Goal: Navigation & Orientation: Understand site structure

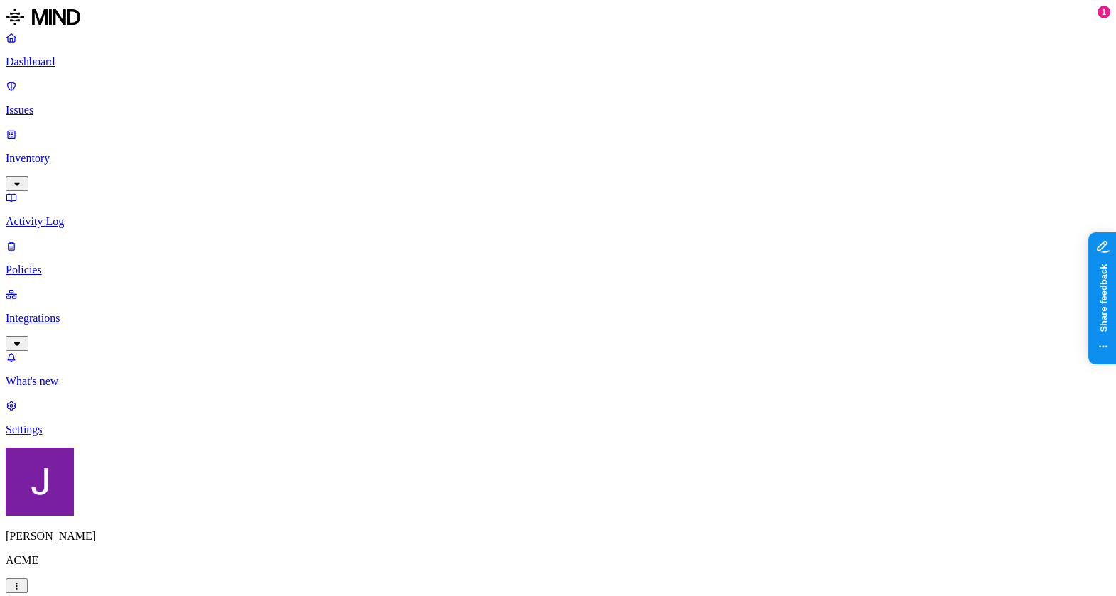
click at [75, 436] on p "Settings" at bounding box center [558, 429] width 1104 height 13
click at [82, 64] on p "Dashboard" at bounding box center [558, 61] width 1104 height 13
click at [94, 104] on p "Issues" at bounding box center [558, 110] width 1104 height 13
click at [87, 63] on p "Dashboard" at bounding box center [558, 61] width 1104 height 13
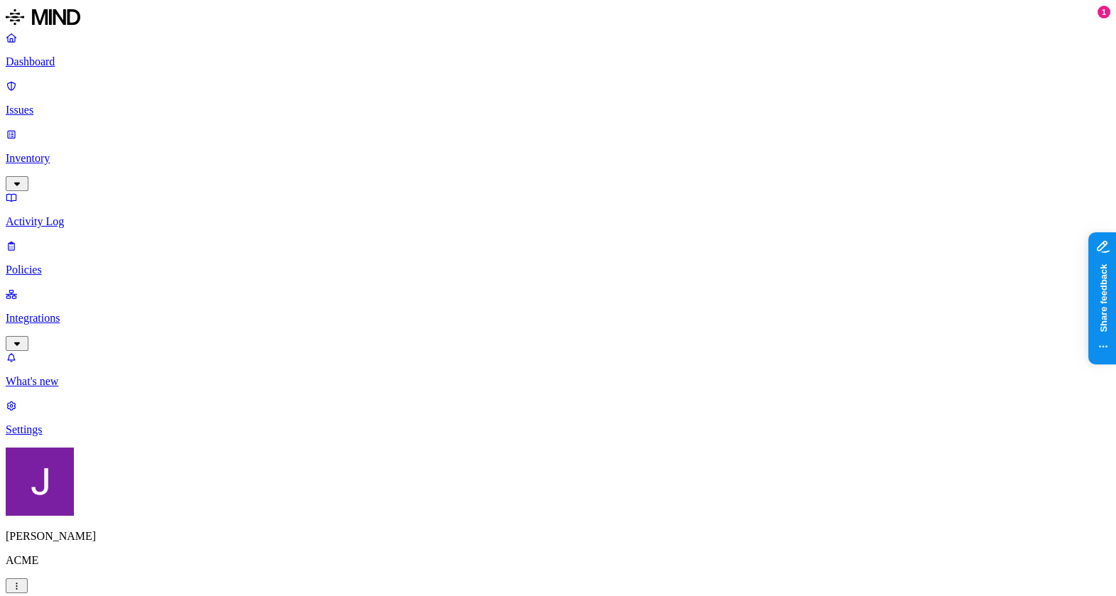
click at [0, 0] on slot "[PERSON_NAME]" at bounding box center [0, 0] width 0 height 0
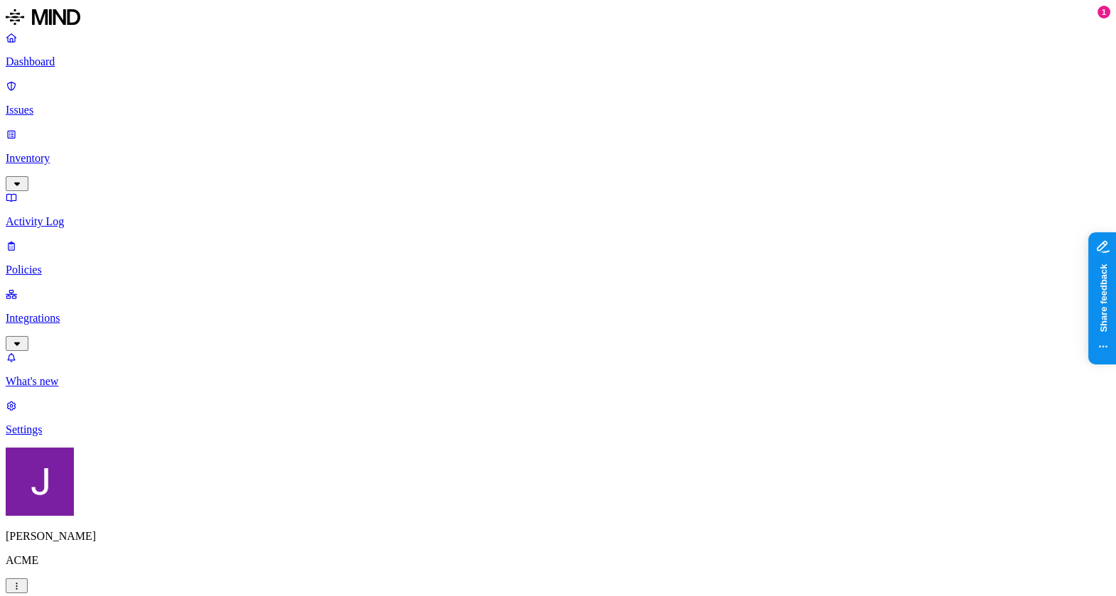
click at [51, 436] on p "Settings" at bounding box center [558, 429] width 1104 height 13
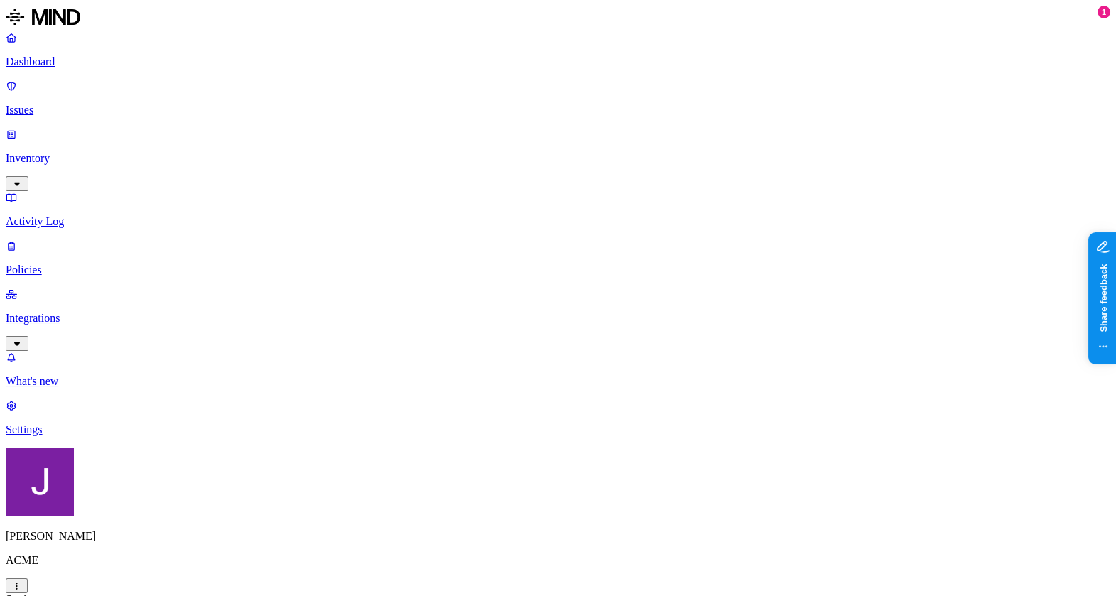
click at [61, 62] on p "Dashboard" at bounding box center [558, 61] width 1104 height 13
